Goal: Find specific page/section: Find specific page/section

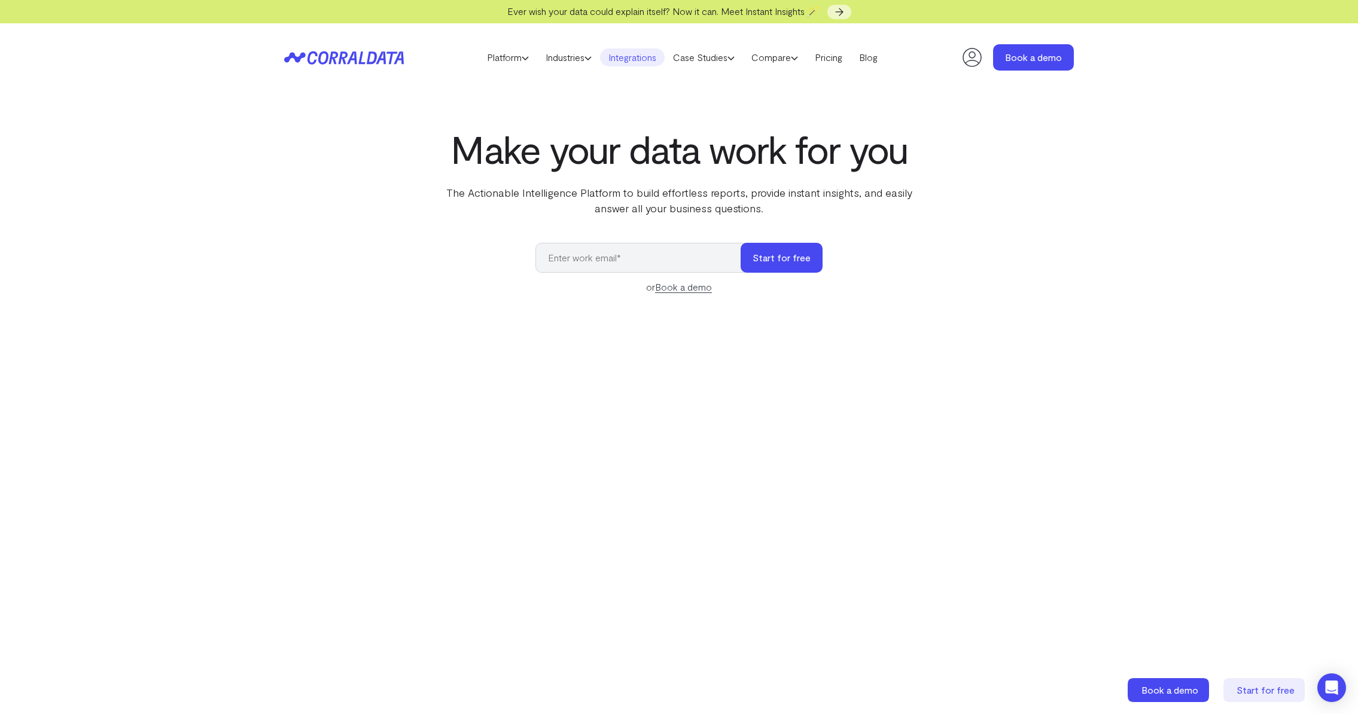
click at [621, 61] on link "Integrations" at bounding box center [632, 57] width 65 height 18
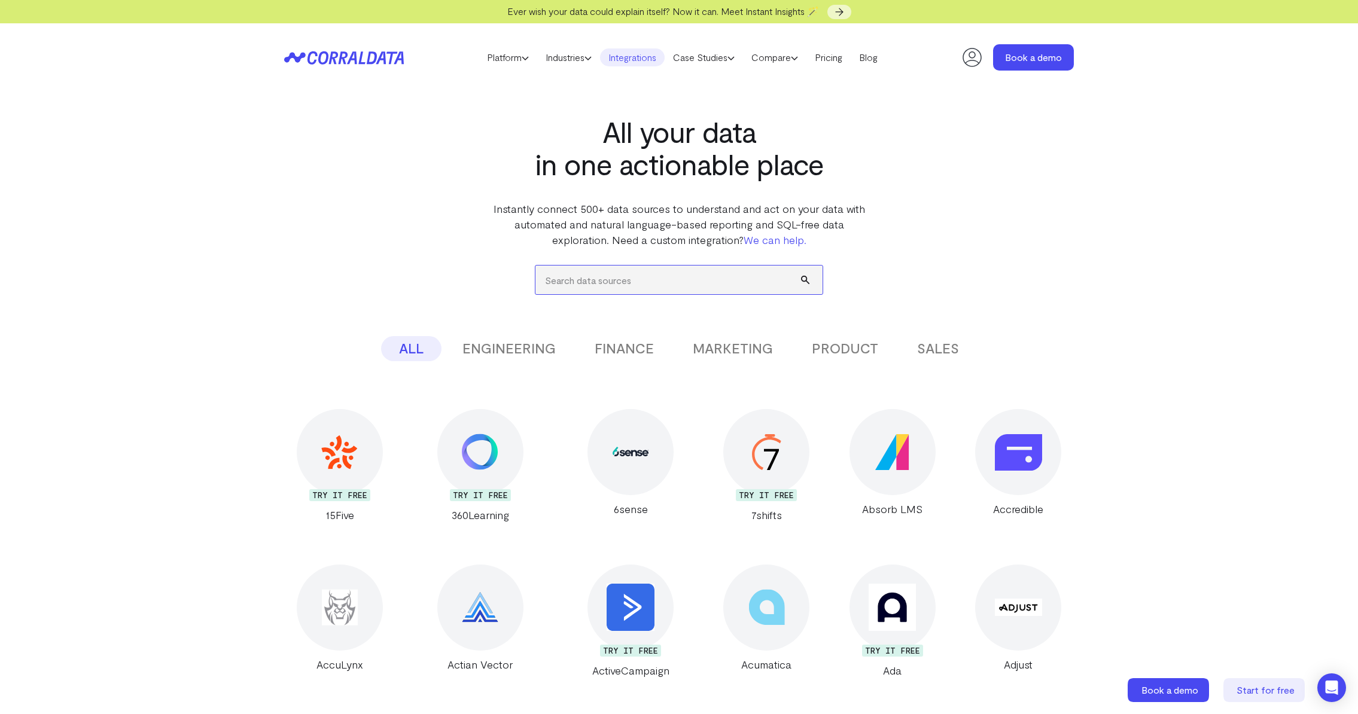
click at [626, 273] on input "search" at bounding box center [678, 280] width 287 height 29
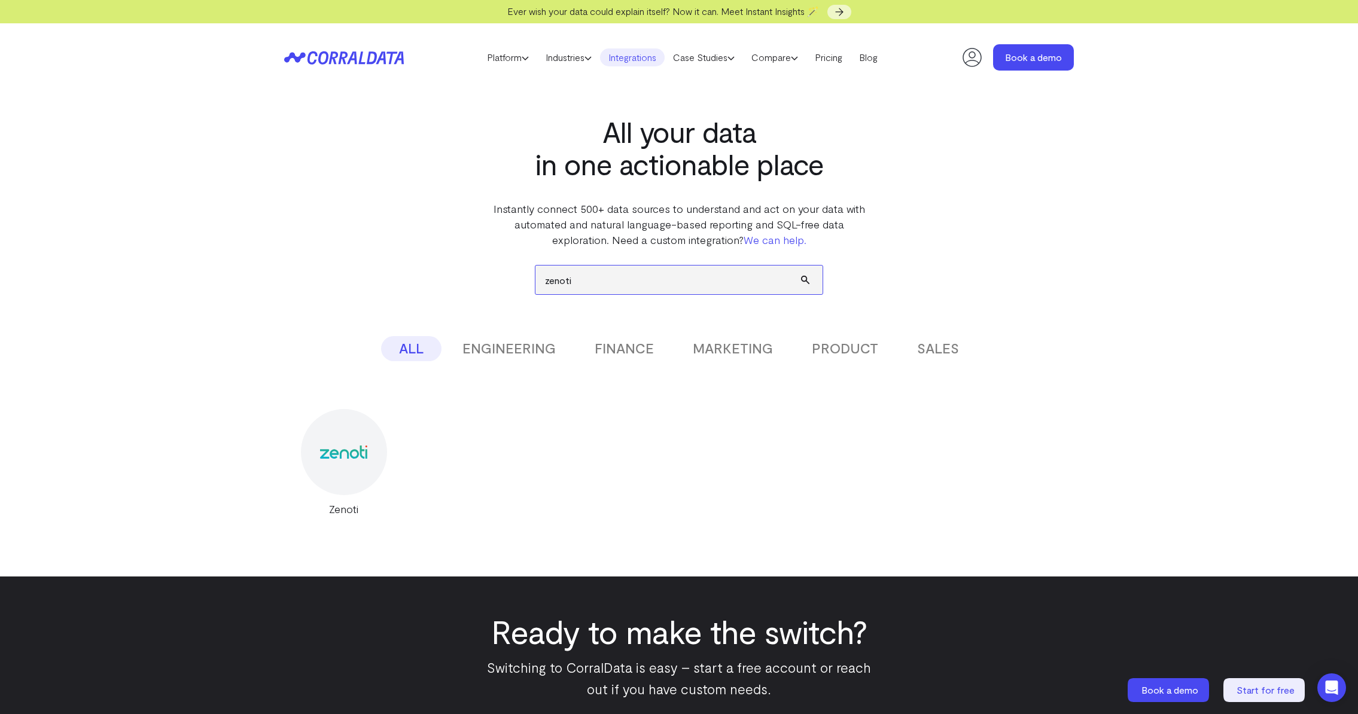
type input "zenoti"
click at [326, 439] on div at bounding box center [344, 452] width 86 height 86
